Goal: Browse casually: Explore the website without a specific task or goal

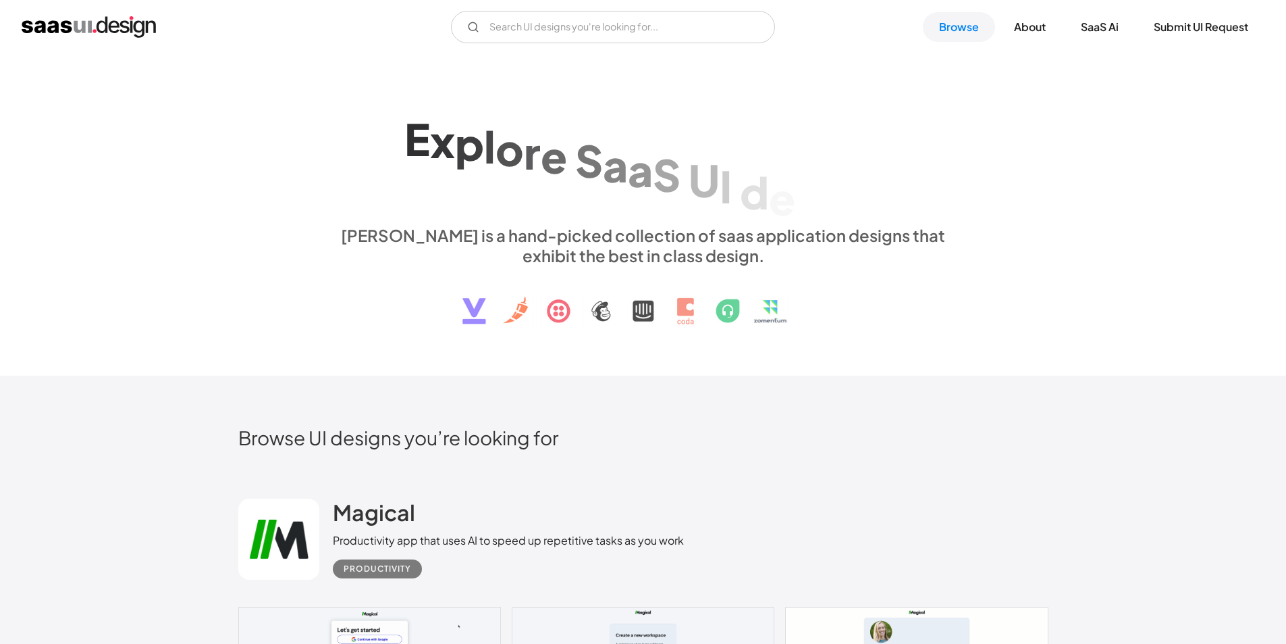
drag, startPoint x: 82, startPoint y: 115, endPoint x: 78, endPoint y: 109, distance: 7.7
click at [79, 112] on div "E x p l o r e S a a S U I d e s i g n p a t t e r n s & i n t e r a c t i o n s…" at bounding box center [643, 215] width 1286 height 322
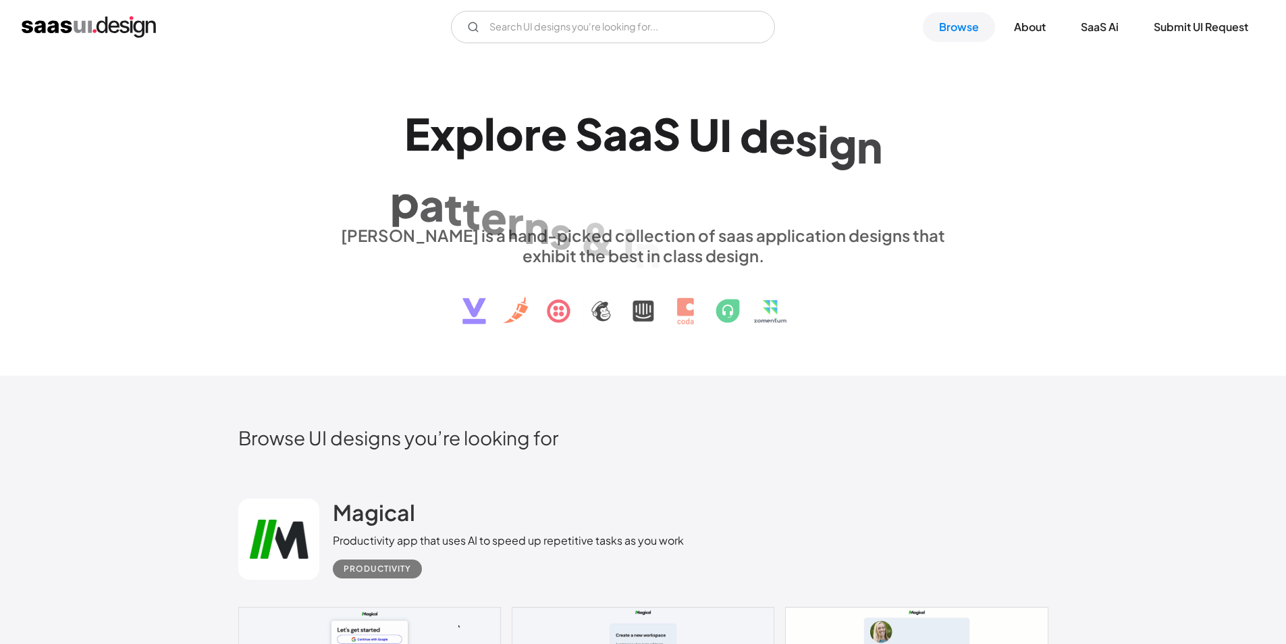
click at [60, 27] on img "home" at bounding box center [89, 27] width 134 height 22
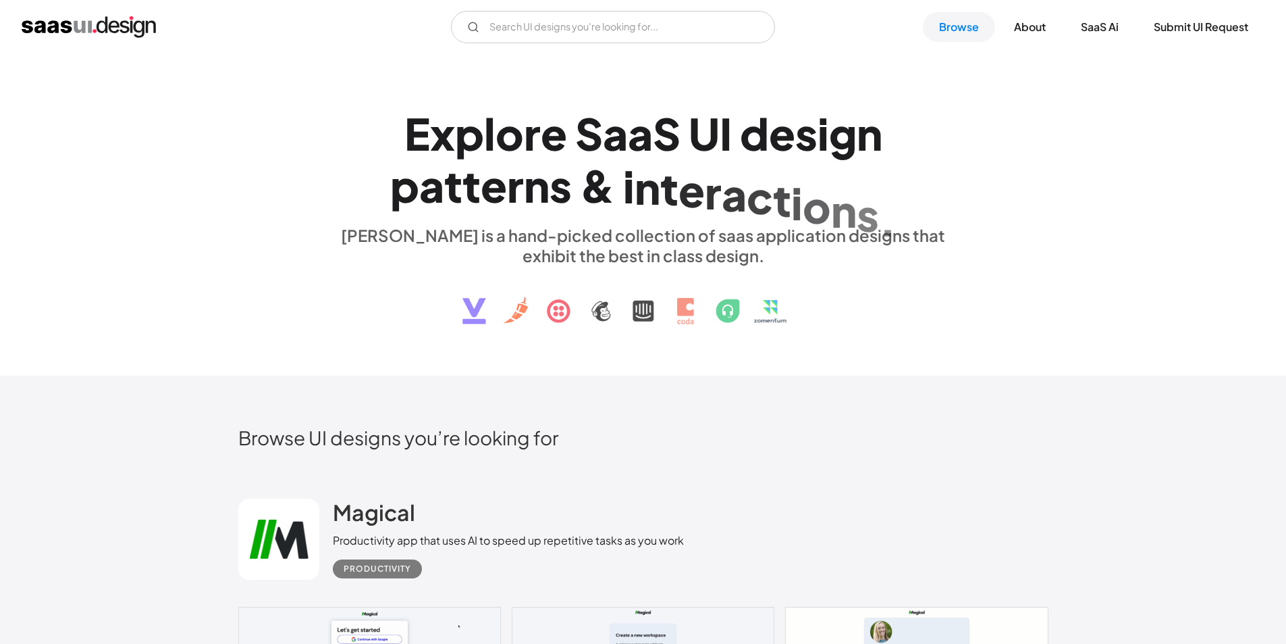
click at [118, 17] on img "home" at bounding box center [89, 27] width 134 height 22
